Goal: Check status: Check status

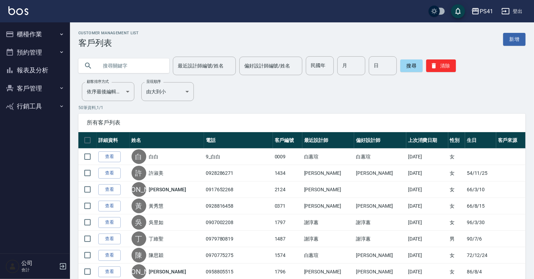
click at [35, 68] on button "報表及分析" at bounding box center [35, 70] width 64 height 18
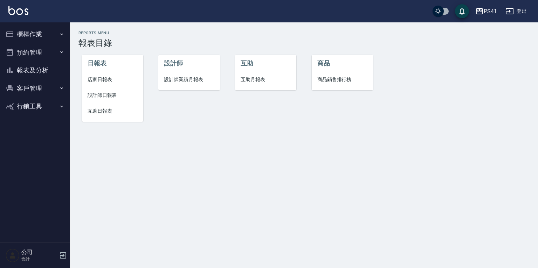
click at [91, 110] on span "互助日報表" at bounding box center [112, 110] width 50 height 7
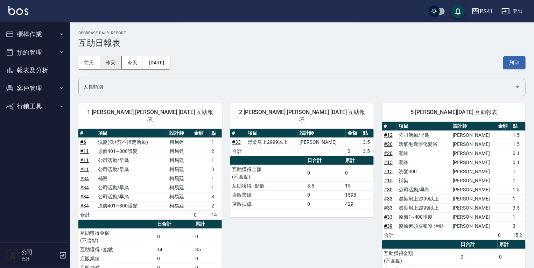
click at [114, 66] on button "昨天" at bounding box center [111, 62] width 22 height 13
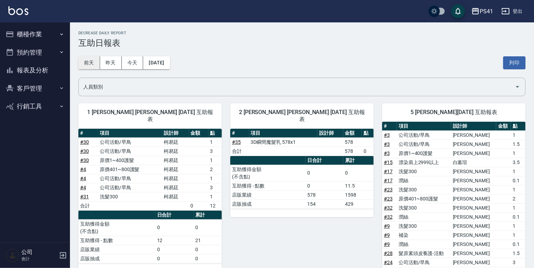
click at [97, 67] on button "前天" at bounding box center [89, 62] width 22 height 13
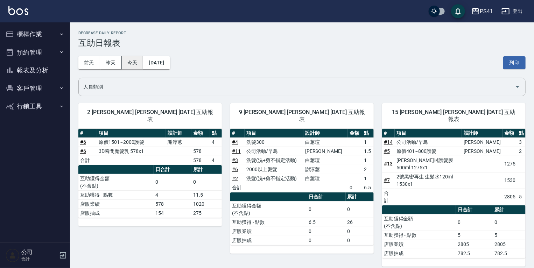
click at [135, 66] on button "今天" at bounding box center [133, 62] width 22 height 13
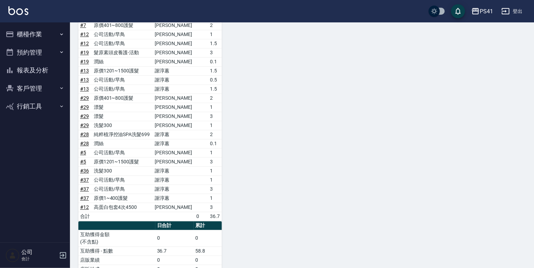
scroll to position [694, 0]
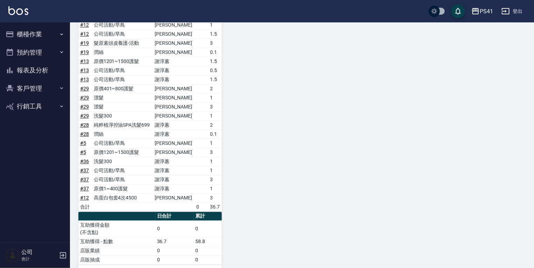
click at [87, 186] on link "# 37" at bounding box center [84, 189] width 9 height 6
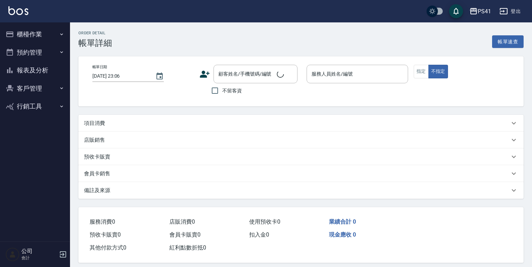
type input "[DATE] 20:49"
type input "謝淳蕙-2"
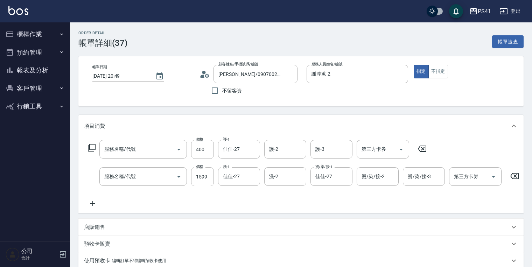
type input "[PERSON_NAME]/0907002208/1797"
type input "原價1~400護髮(50400)"
type input "公司活動/早鳥(31099)"
